Goal: Contribute content

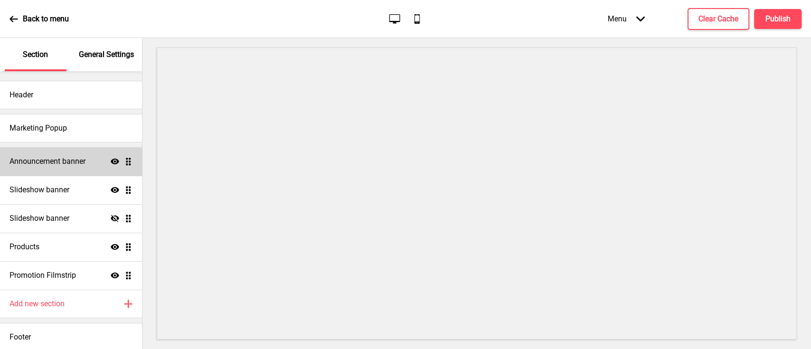
click at [66, 163] on h4 "Announcement banner" at bounding box center [47, 161] width 76 height 10
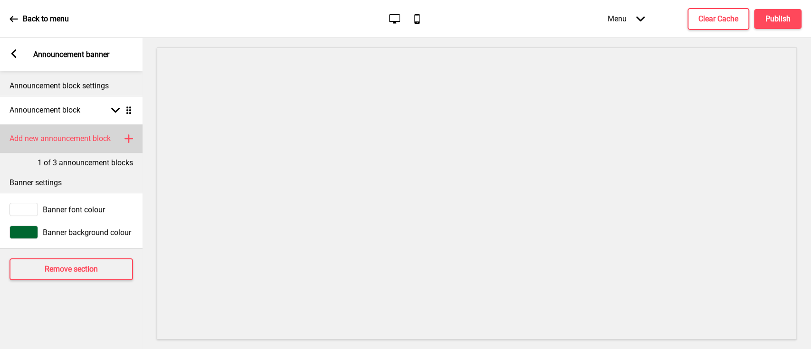
click at [121, 139] on div "Add new announcement block Plus" at bounding box center [71, 138] width 142 height 28
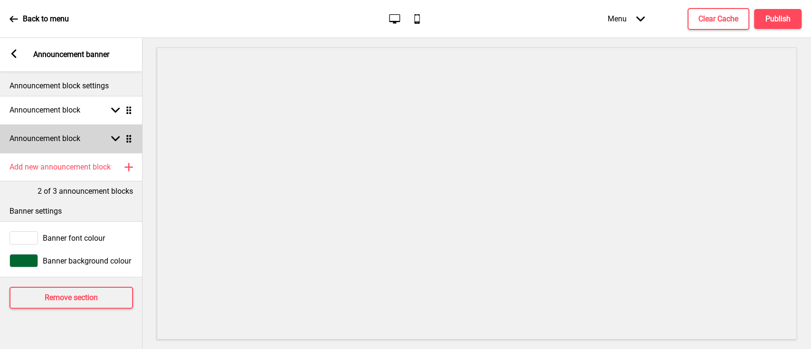
click at [116, 137] on rect at bounding box center [115, 138] width 9 height 9
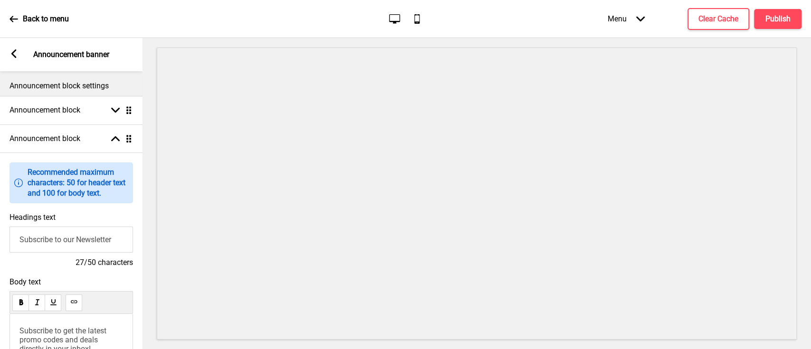
drag, startPoint x: 124, startPoint y: 239, endPoint x: 0, endPoint y: 210, distance: 127.4
click at [0, 210] on div "Headings text Subscribe to our Newsletter 27/50 characters" at bounding box center [71, 240] width 142 height 65
type input "P"
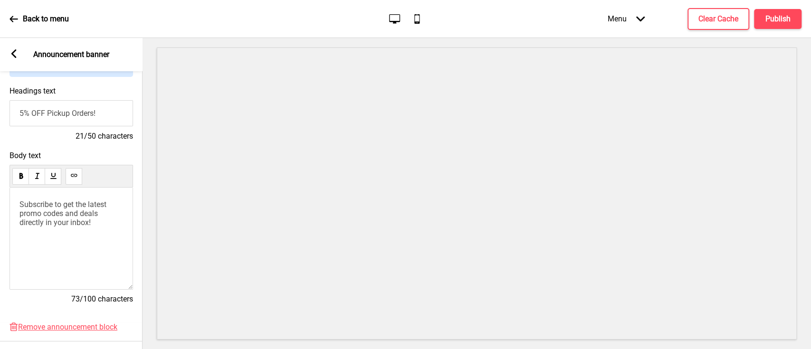
type input "5% OFF Pickup Orders!"
drag, startPoint x: 107, startPoint y: 232, endPoint x: 84, endPoint y: 220, distance: 26.1
click at [10, 186] on div "Body text Subscribe to get the latest promo codes and deals directly in your in…" at bounding box center [70, 232] width 123 height 162
click at [83, 229] on span "S ubscribe to get the latest promo codes and deals directly in your inbox!" at bounding box center [61, 218] width 84 height 36
click at [762, 20] on button "Publish" at bounding box center [777, 19] width 47 height 20
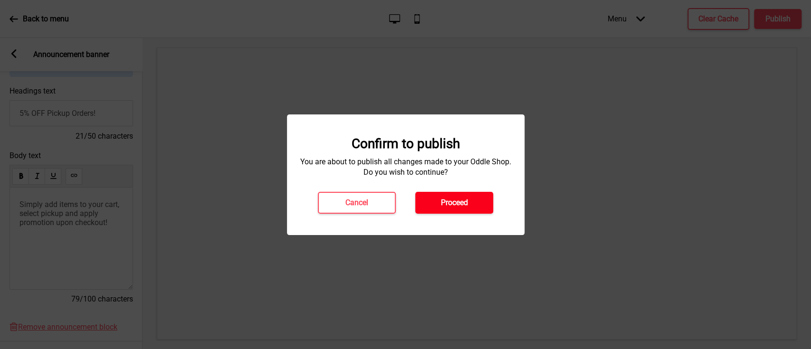
click at [459, 201] on h4 "Proceed" at bounding box center [454, 203] width 27 height 10
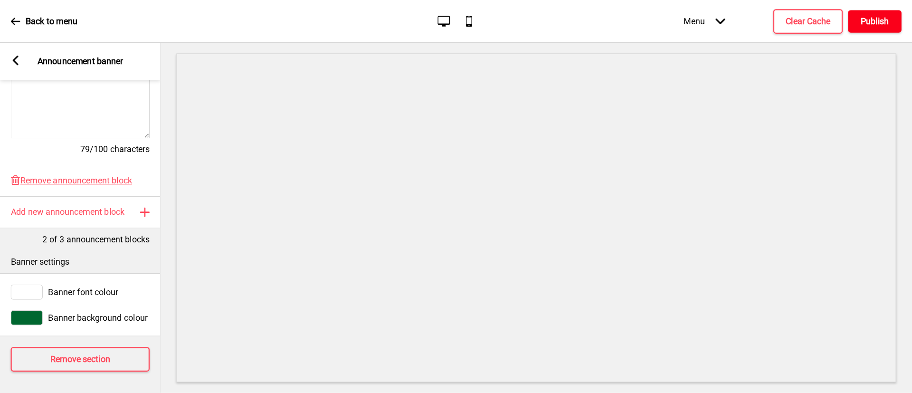
scroll to position [0, 0]
